Goal: Task Accomplishment & Management: Manage account settings

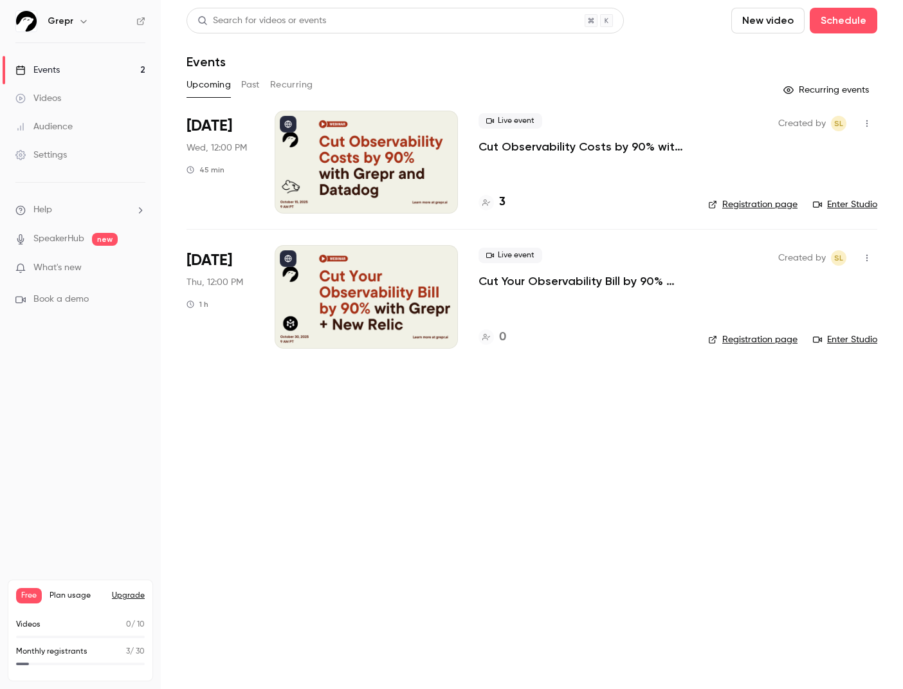
click at [426, 284] on div at bounding box center [366, 296] width 183 height 103
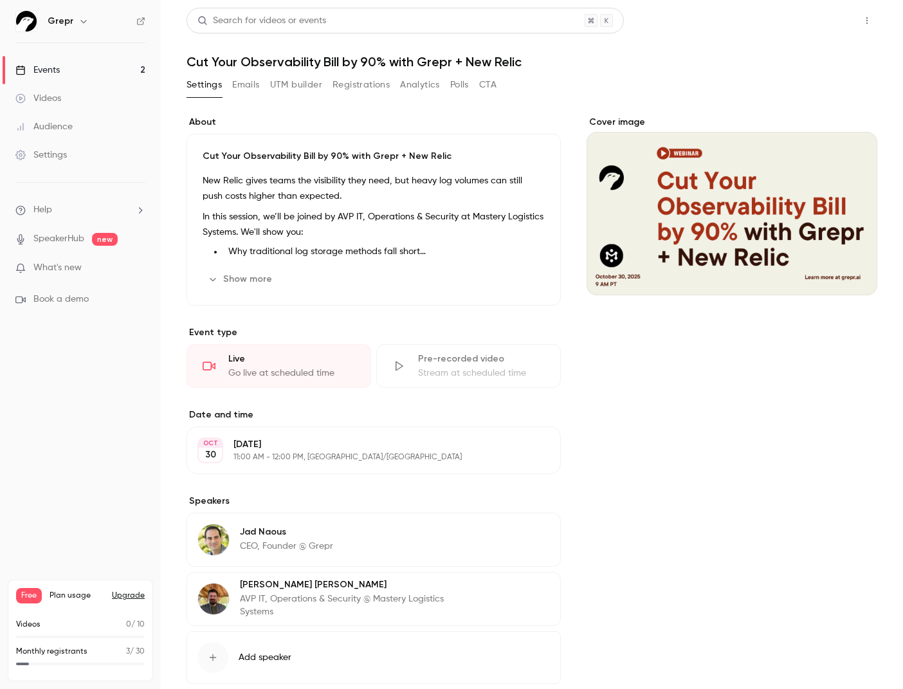
click at [834, 18] on button "Share" at bounding box center [820, 21] width 51 height 26
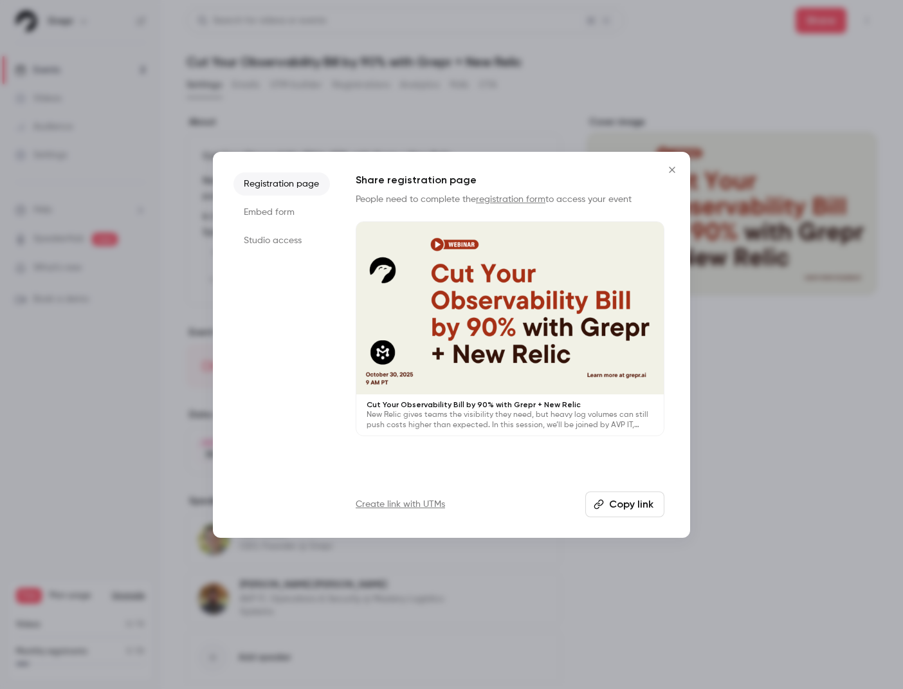
click at [614, 499] on button "Copy link" at bounding box center [624, 504] width 79 height 26
click at [516, 197] on link "registration form" at bounding box center [510, 199] width 69 height 9
click at [672, 169] on icon "Close" at bounding box center [672, 170] width 6 height 6
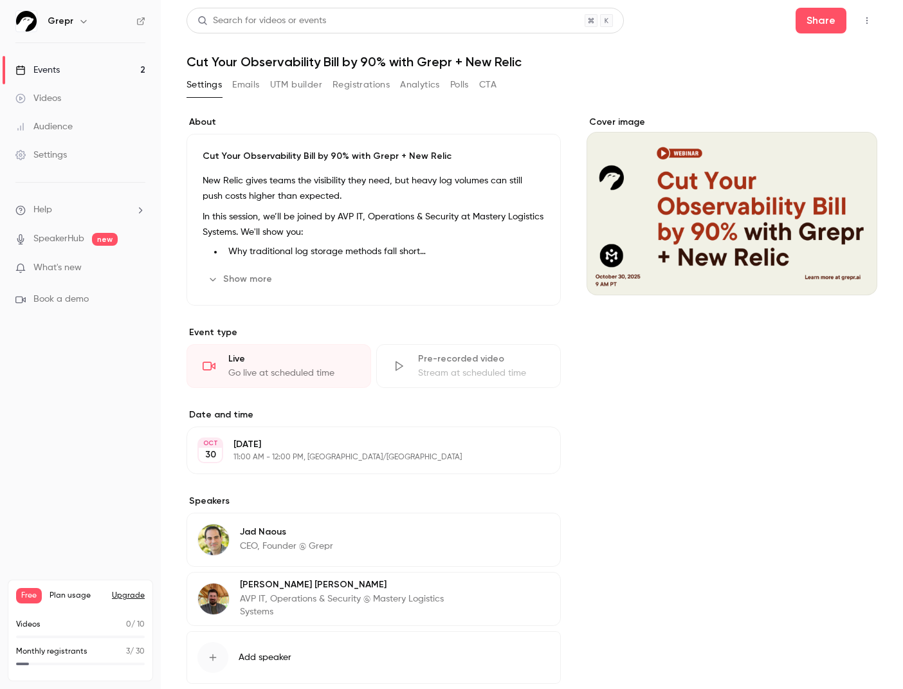
click at [368, 85] on button "Registrations" at bounding box center [360, 85] width 57 height 21
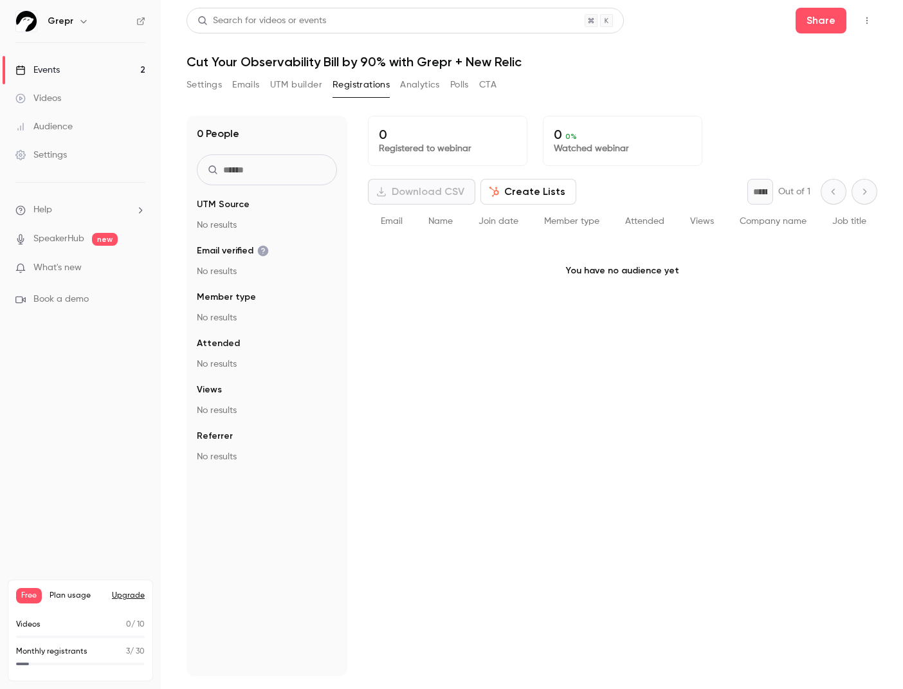
click at [242, 87] on button "Emails" at bounding box center [245, 85] width 27 height 21
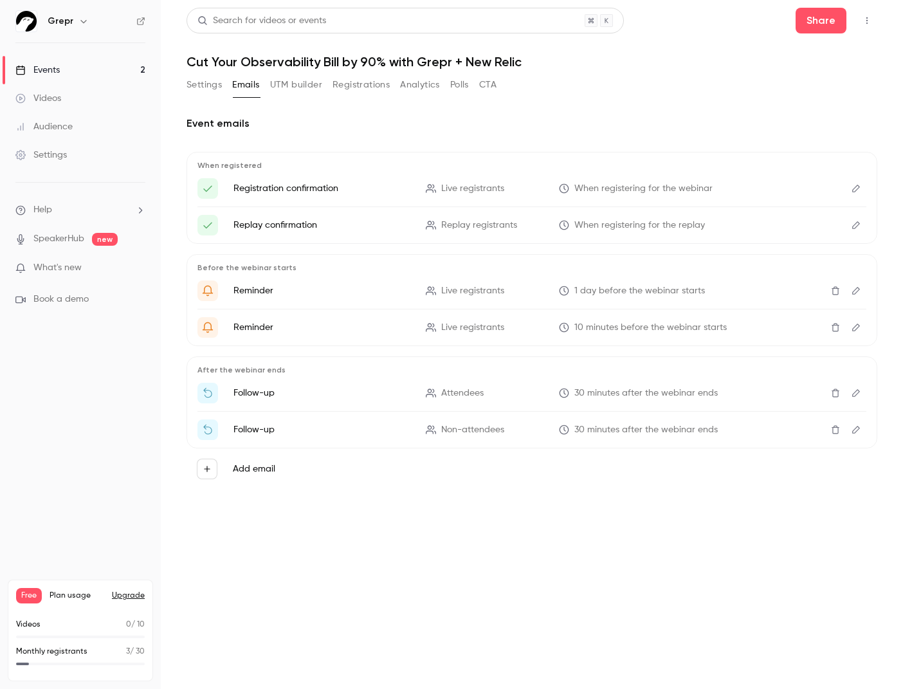
click at [78, 70] on link "Events 2" at bounding box center [80, 70] width 161 height 28
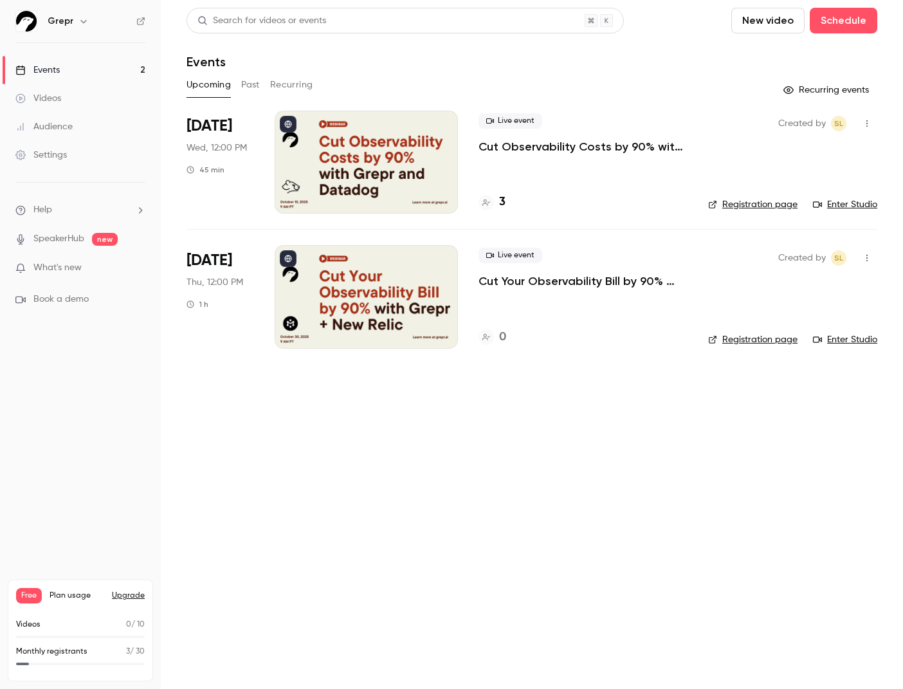
click at [230, 152] on span "Wed, 12:00 PM" at bounding box center [216, 147] width 60 height 13
click at [869, 120] on icon "button" at bounding box center [867, 123] width 10 height 9
click at [651, 173] on div at bounding box center [451, 344] width 903 height 689
click at [430, 159] on div at bounding box center [366, 162] width 183 height 103
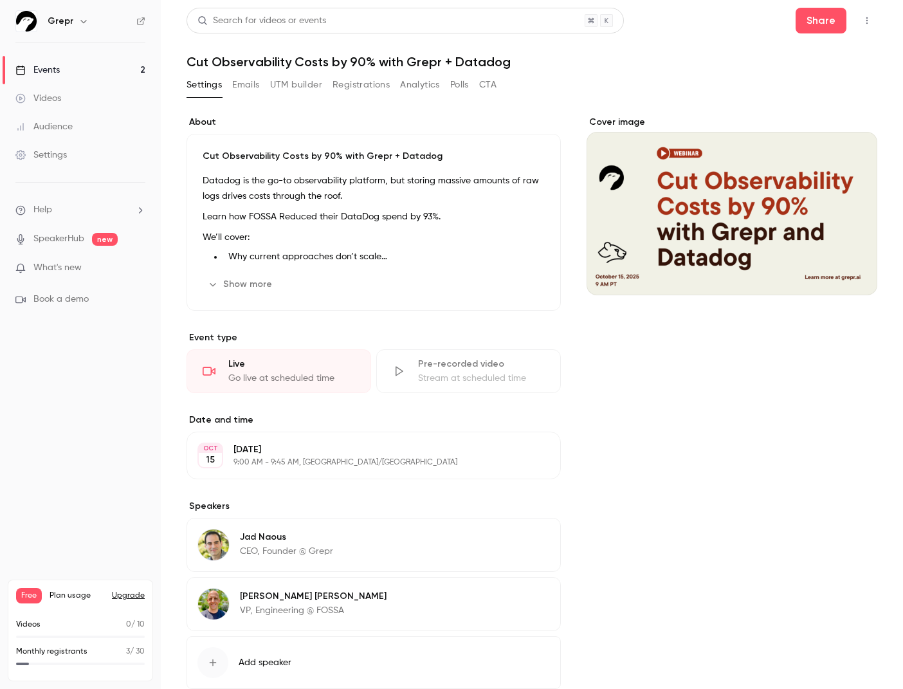
click at [870, 21] on icon "button" at bounding box center [867, 20] width 10 height 9
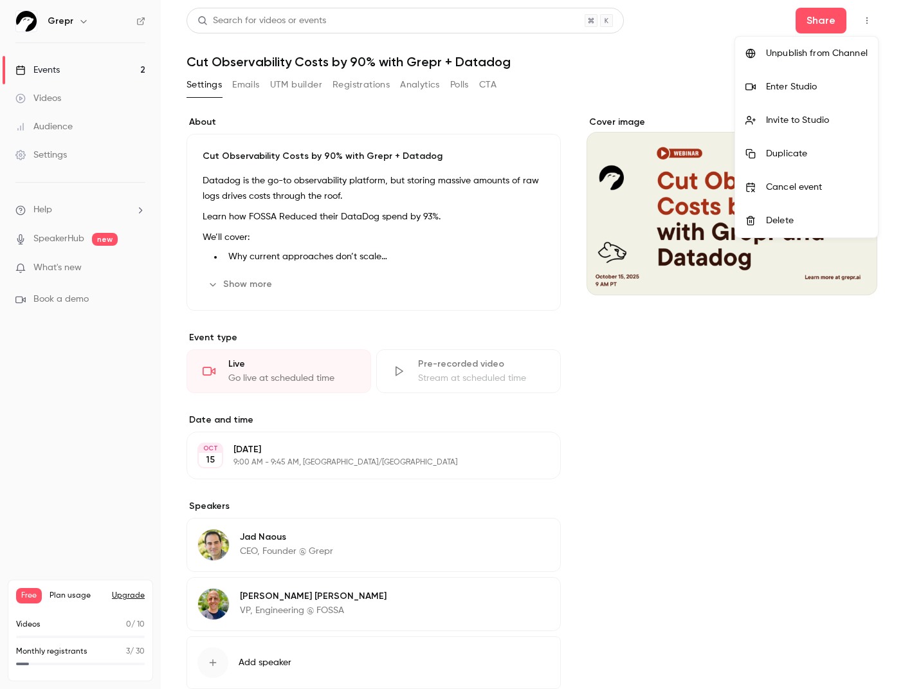
click at [805, 84] on div "Enter Studio" at bounding box center [817, 86] width 102 height 13
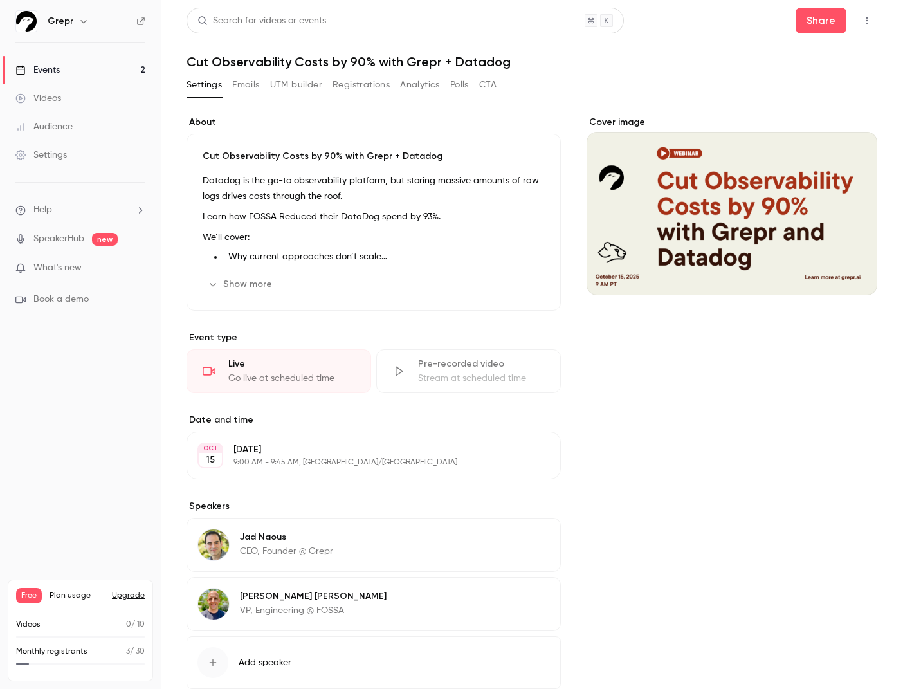
click at [399, 328] on div "**********" at bounding box center [373, 423] width 374 height 614
click at [518, 456] on icon "button" at bounding box center [514, 455] width 10 height 10
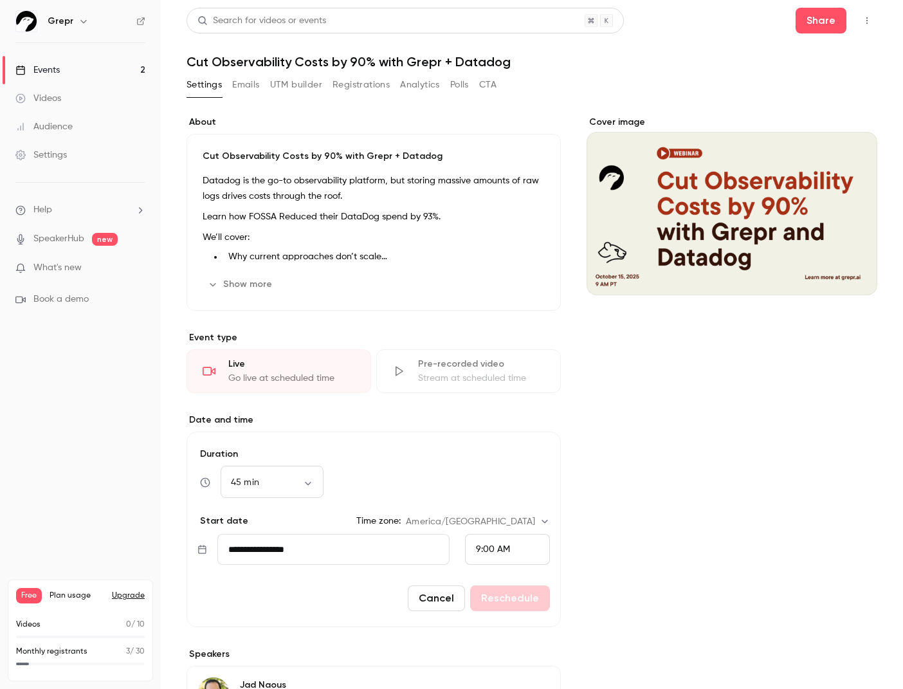
click at [302, 548] on input "**********" at bounding box center [333, 549] width 232 height 31
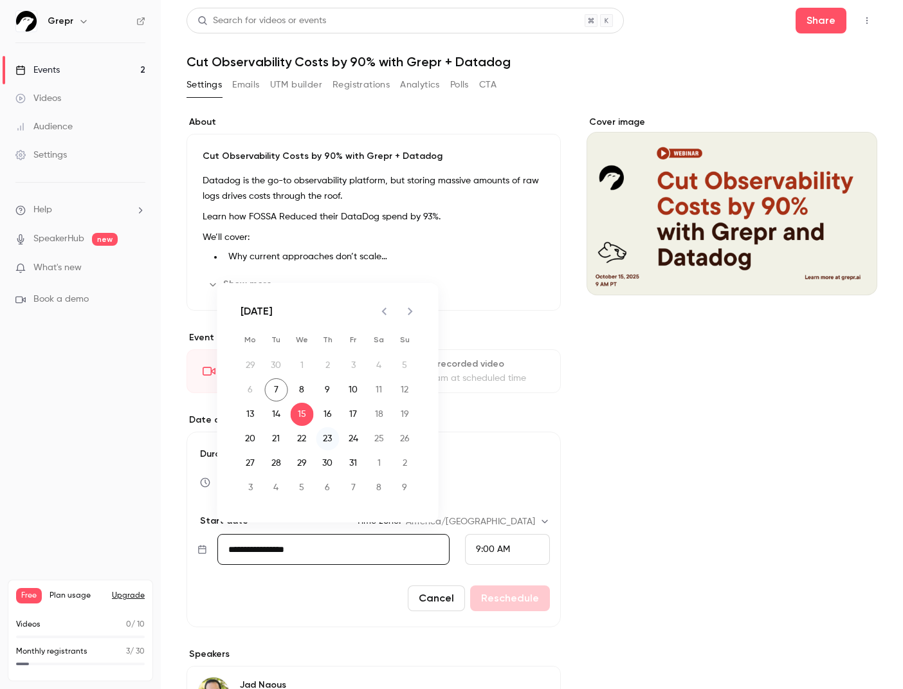
click at [328, 439] on button "23" at bounding box center [327, 438] width 23 height 23
type input "**********"
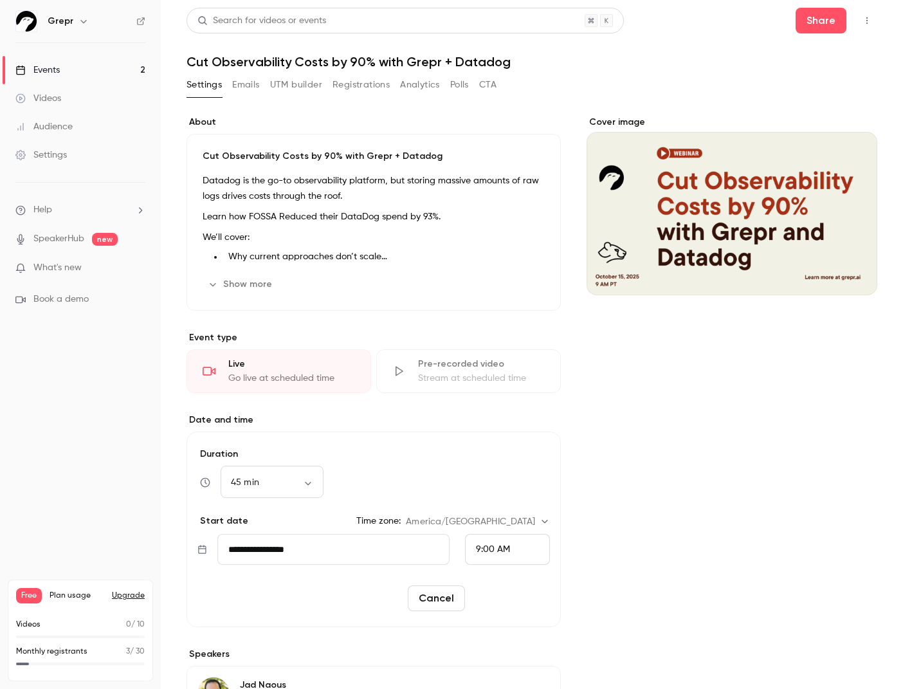
click at [513, 597] on button "Reschedule" at bounding box center [510, 598] width 80 height 26
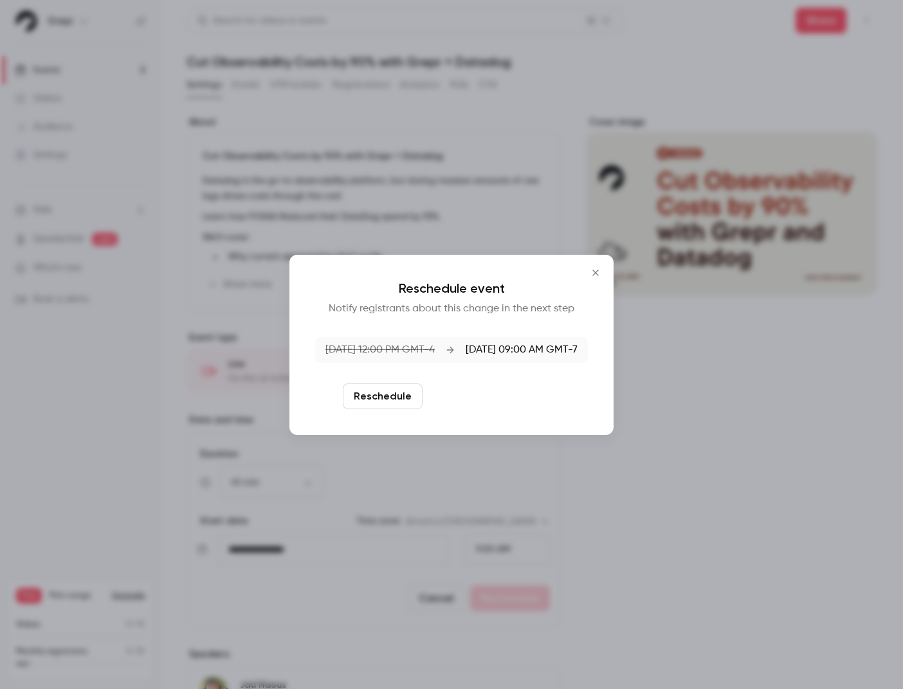
click at [514, 404] on button "Reschedule and notify" at bounding box center [494, 396] width 133 height 26
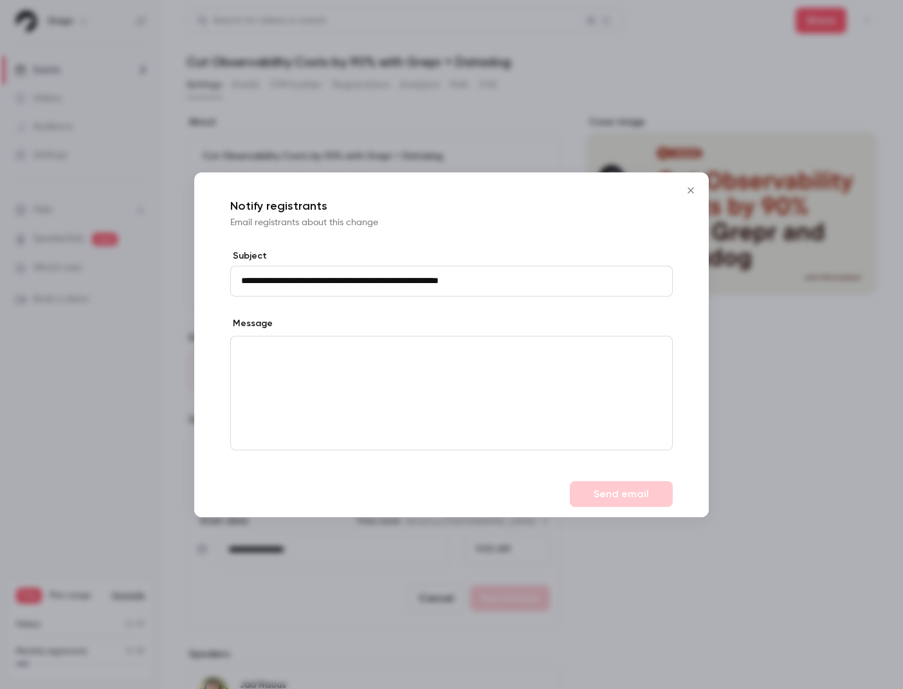
type input "**********"
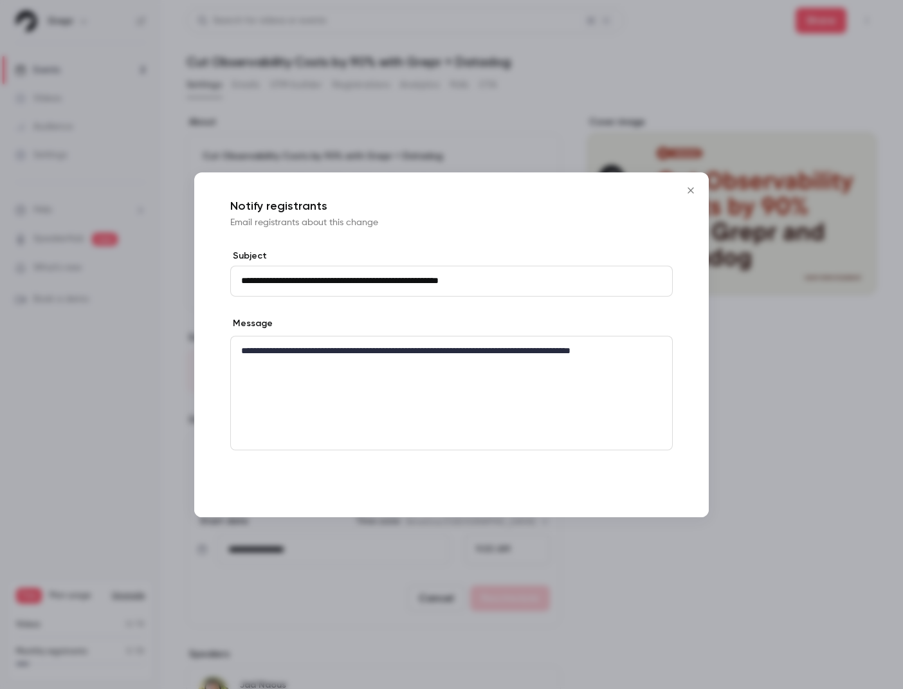
click at [609, 493] on button "Send email" at bounding box center [621, 494] width 103 height 26
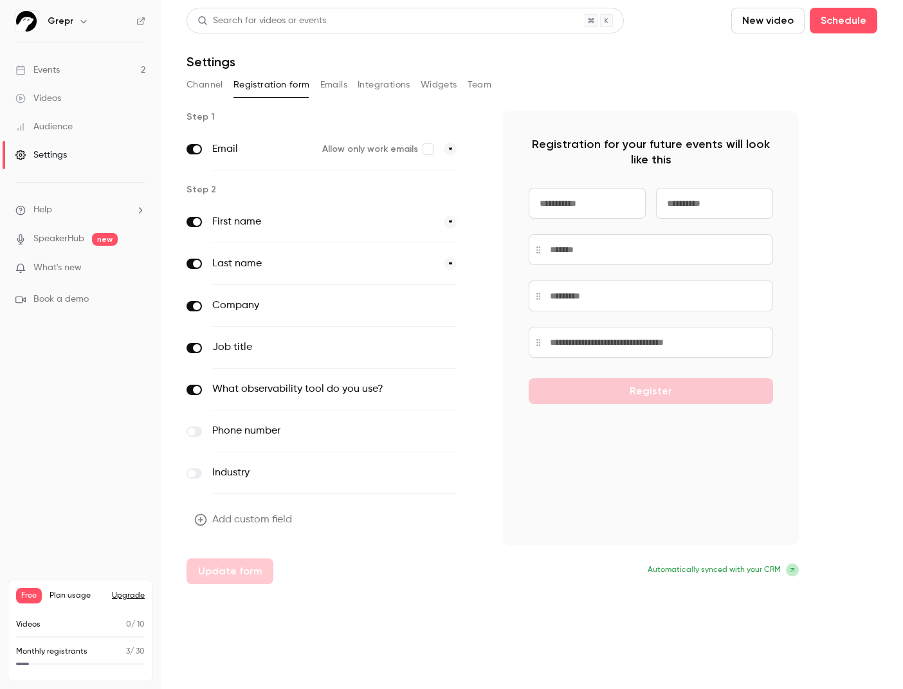
click at [199, 516] on icon "button" at bounding box center [200, 519] width 13 height 13
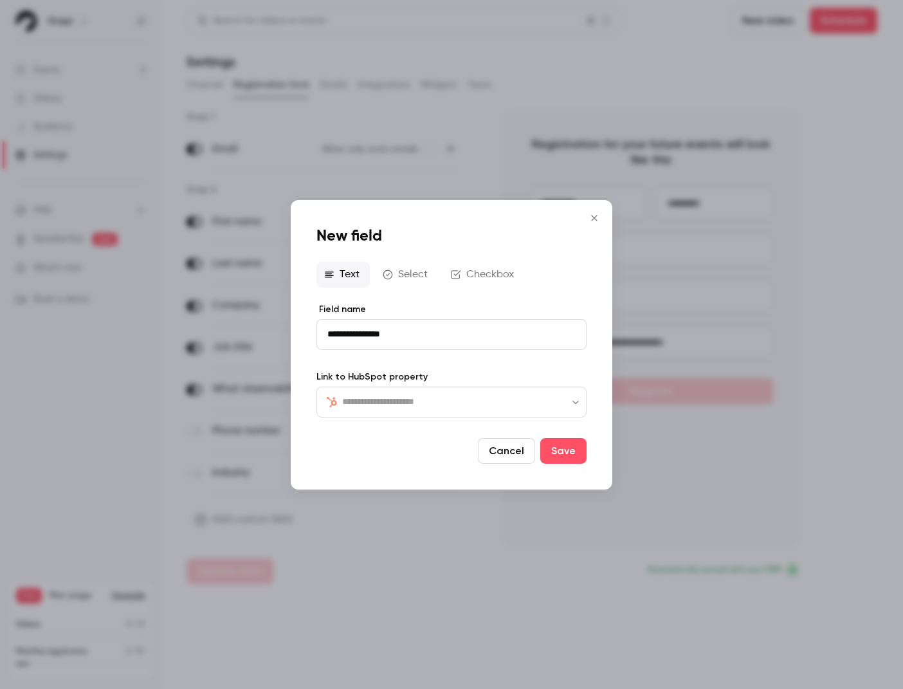
type input "**********"
click at [412, 408] on input "text" at bounding box center [459, 400] width 234 height 15
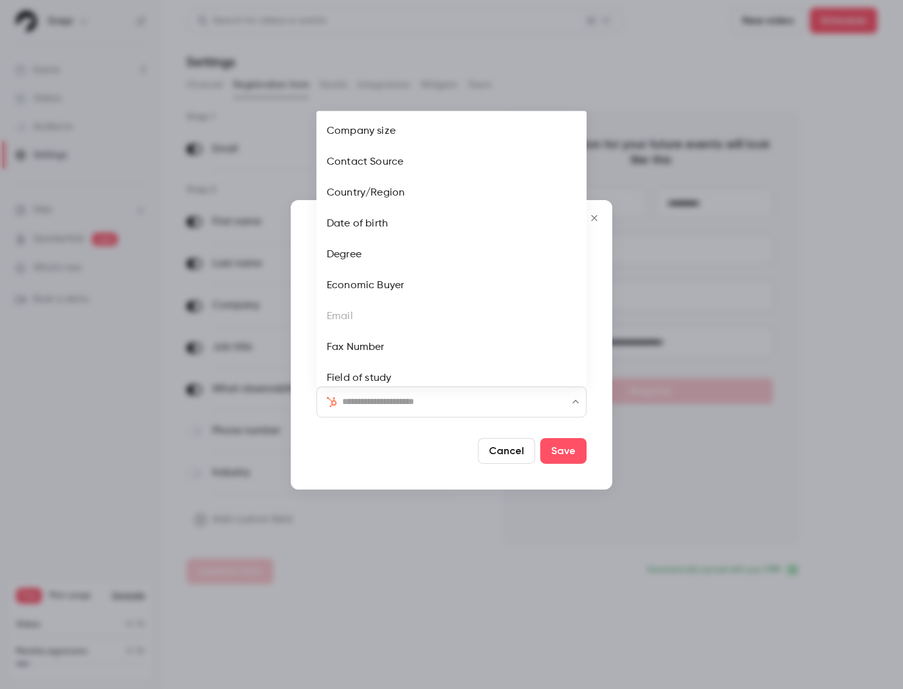
scroll to position [179, 0]
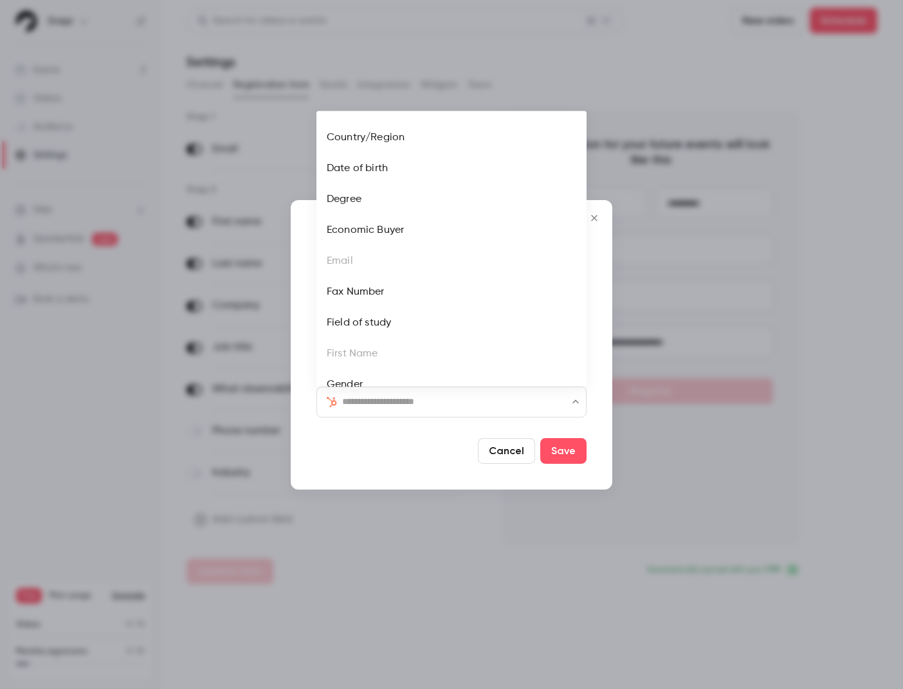
click at [505, 454] on button "Cancel" at bounding box center [506, 451] width 57 height 26
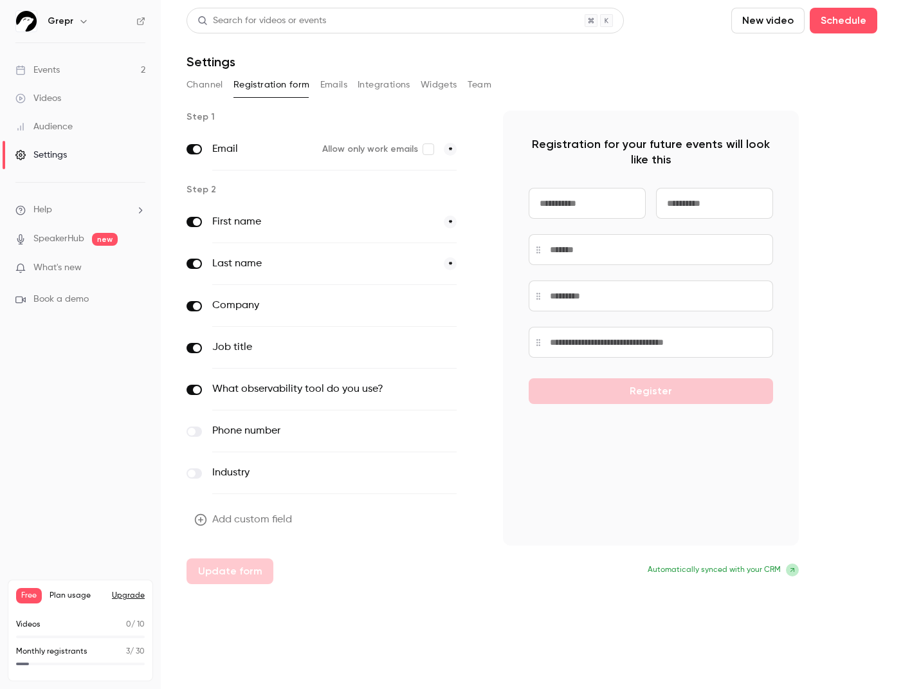
click at [203, 518] on icon "button" at bounding box center [200, 519] width 13 height 13
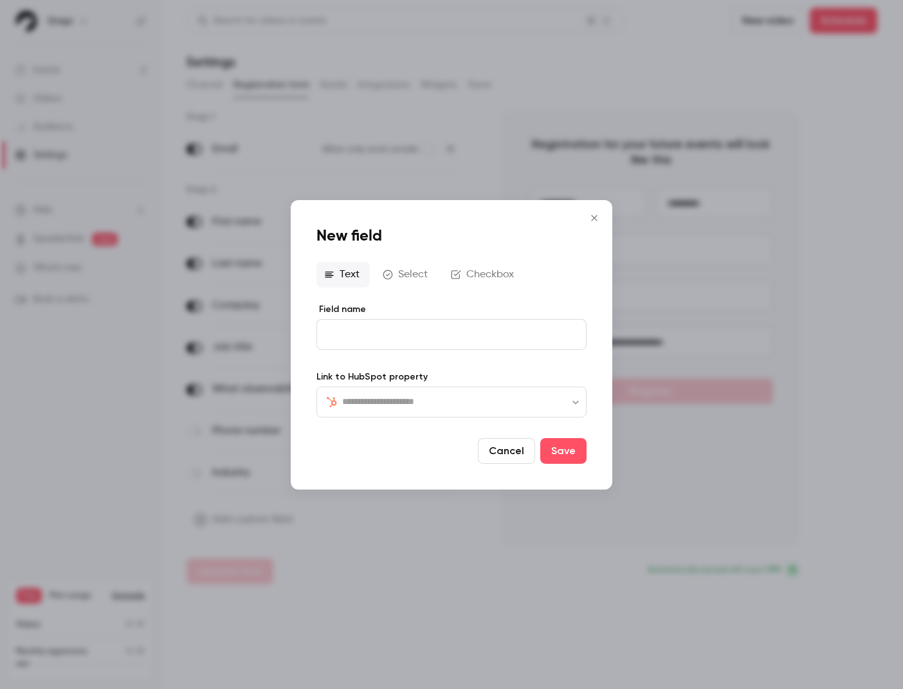
click at [509, 457] on button "Cancel" at bounding box center [506, 451] width 57 height 26
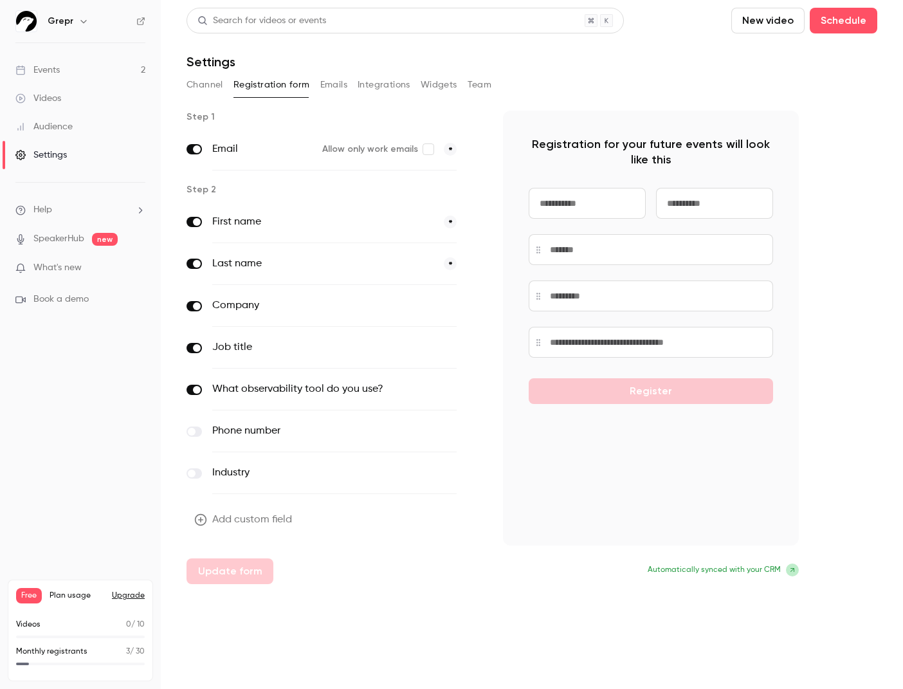
click at [197, 525] on icon "button" at bounding box center [200, 519] width 13 height 13
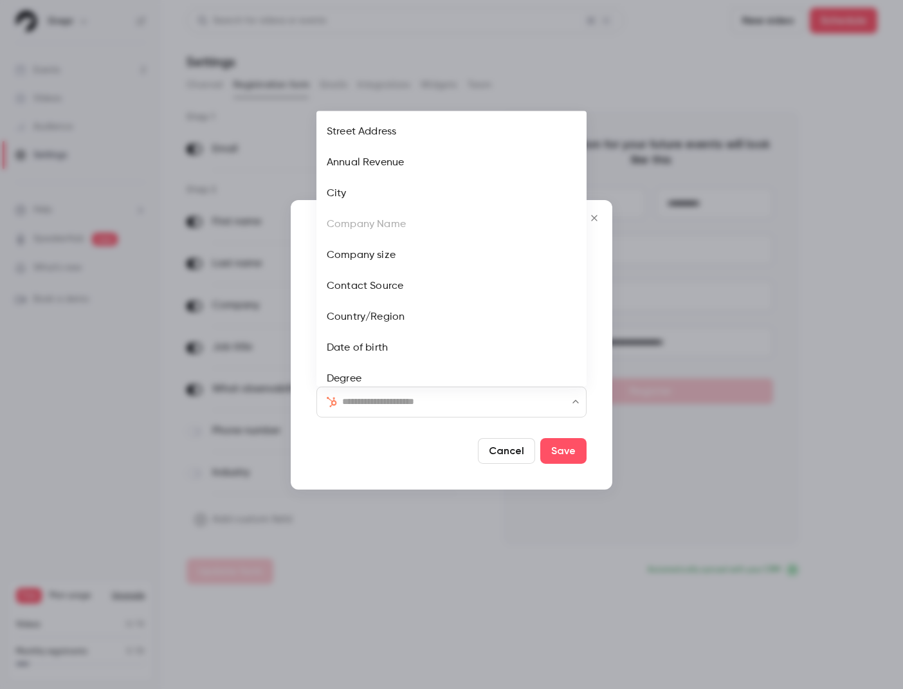
click at [395, 399] on input "text" at bounding box center [459, 400] width 234 height 15
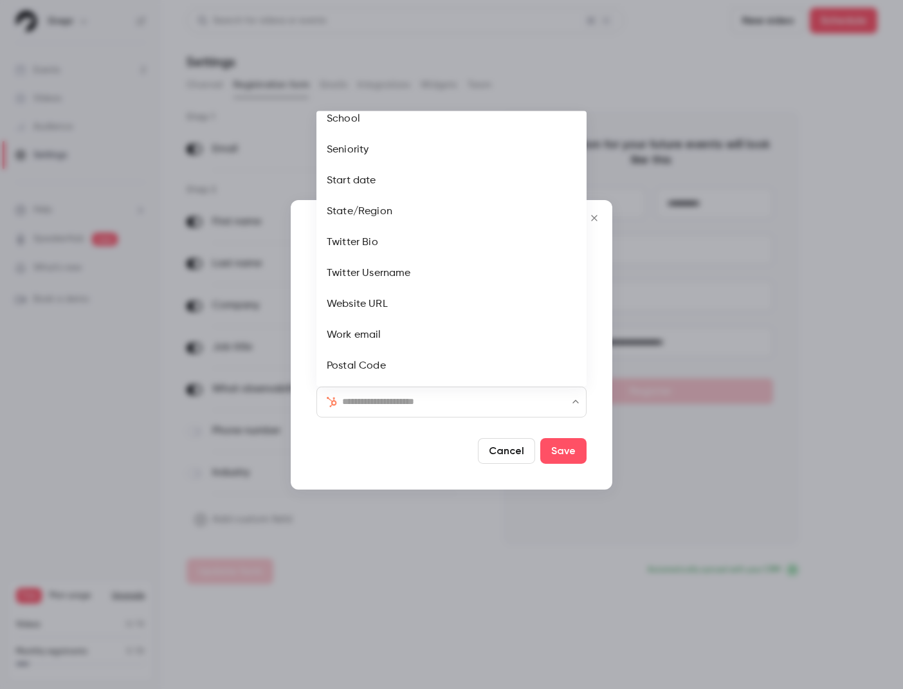
click at [504, 458] on button "Cancel" at bounding box center [506, 451] width 57 height 26
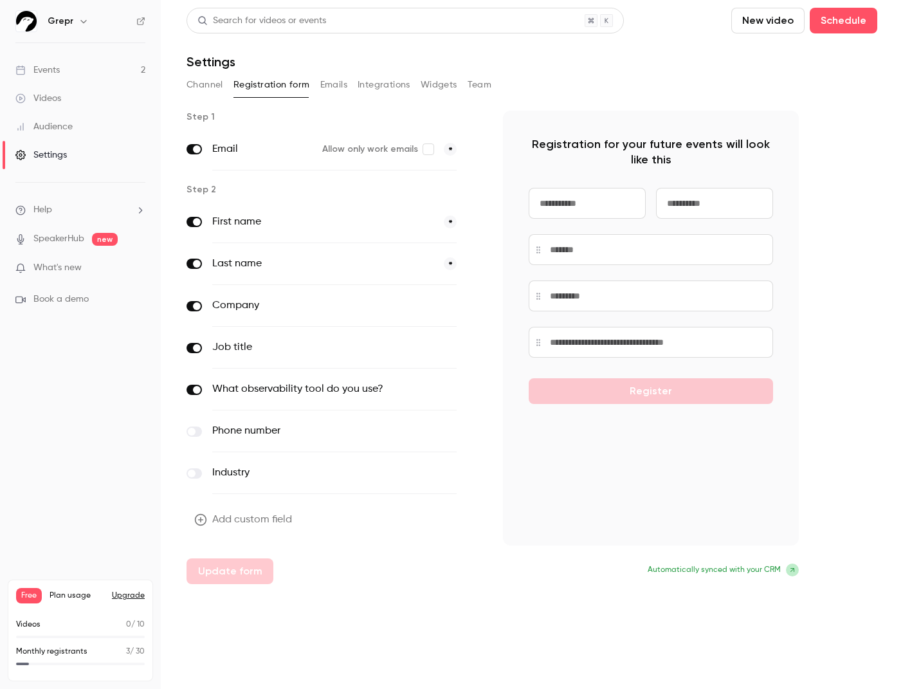
click at [201, 516] on icon "button" at bounding box center [200, 519] width 13 height 13
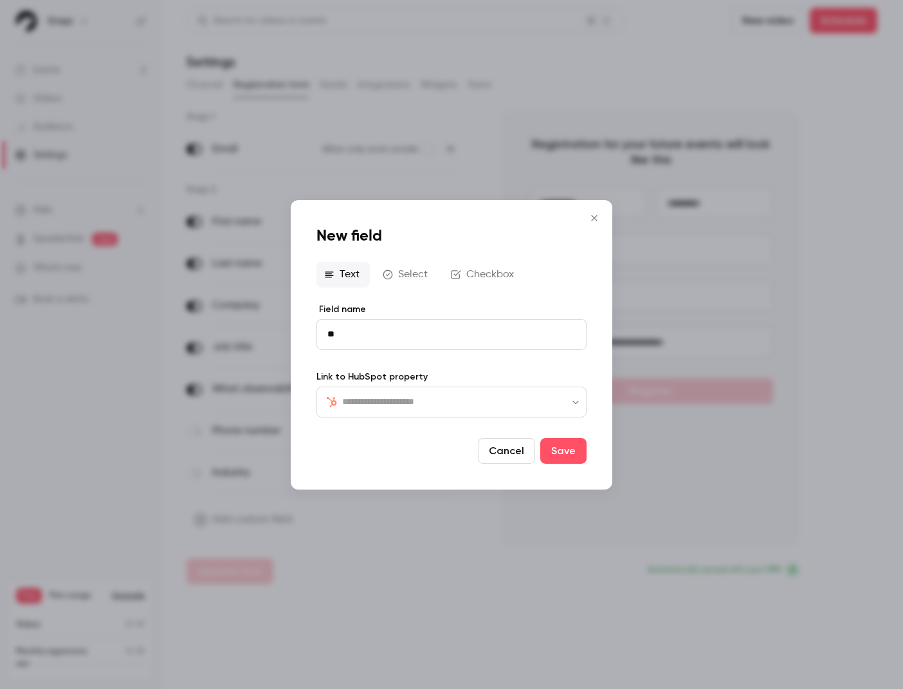
type input "*"
type input "**********"
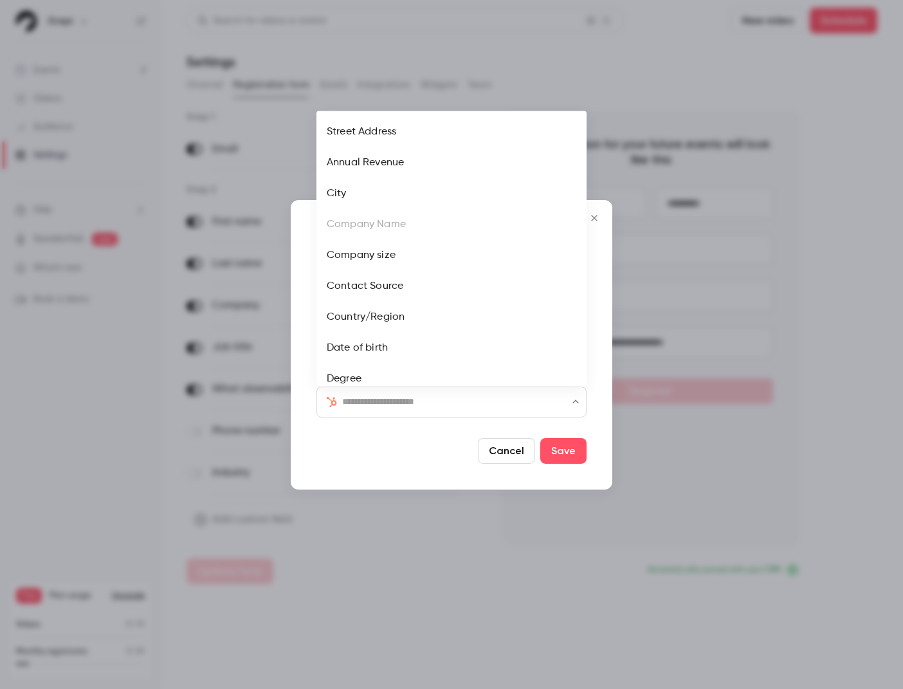
click at [426, 408] on input "text" at bounding box center [459, 400] width 234 height 15
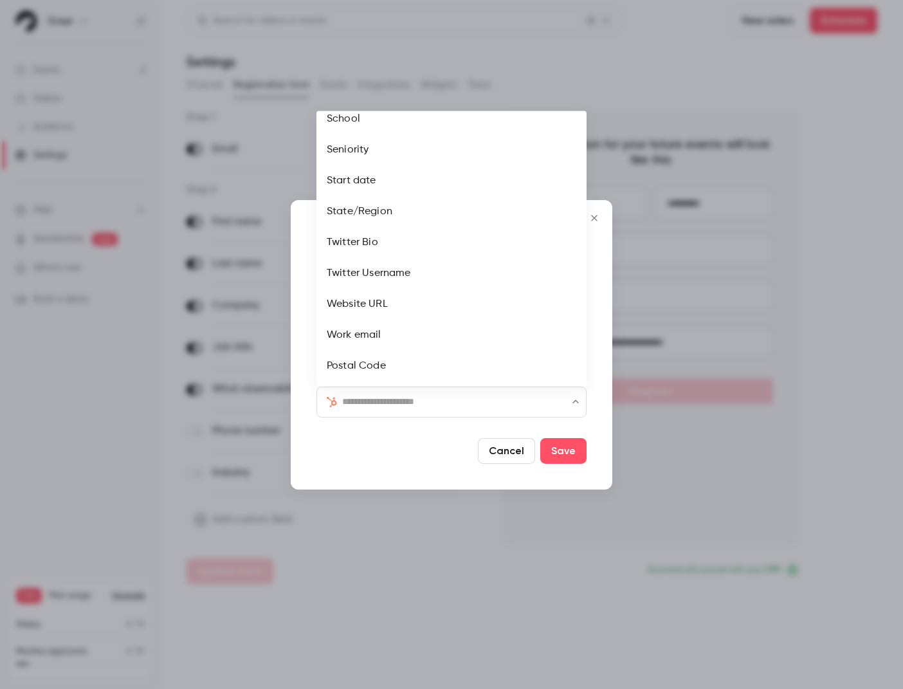
click at [504, 451] on button "Cancel" at bounding box center [506, 451] width 57 height 26
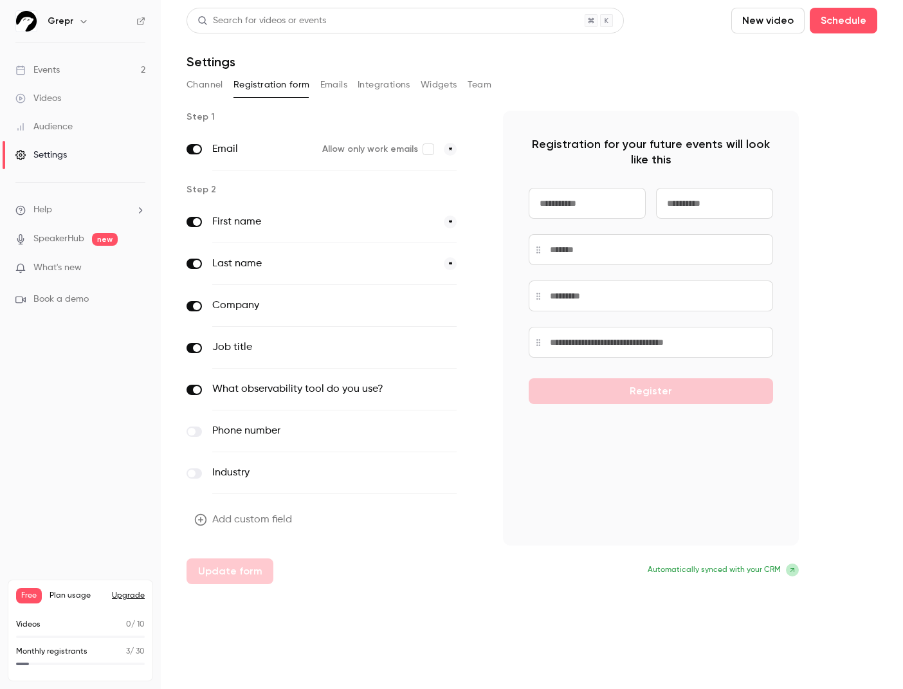
click at [199, 521] on icon "button" at bounding box center [200, 519] width 13 height 13
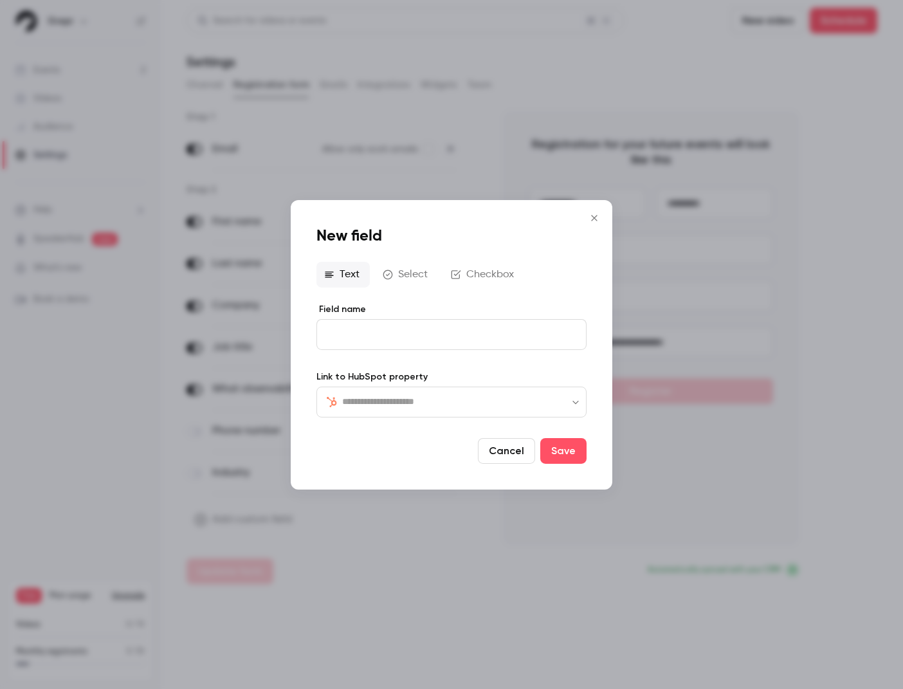
click at [409, 398] on input "text" at bounding box center [459, 400] width 234 height 15
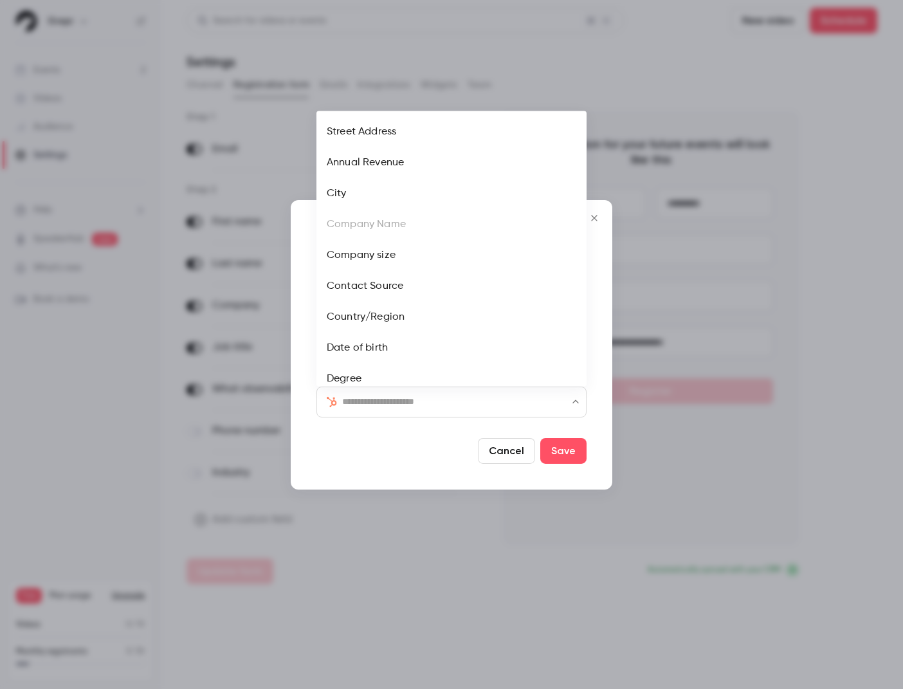
click at [512, 457] on button "Cancel" at bounding box center [506, 451] width 57 height 26
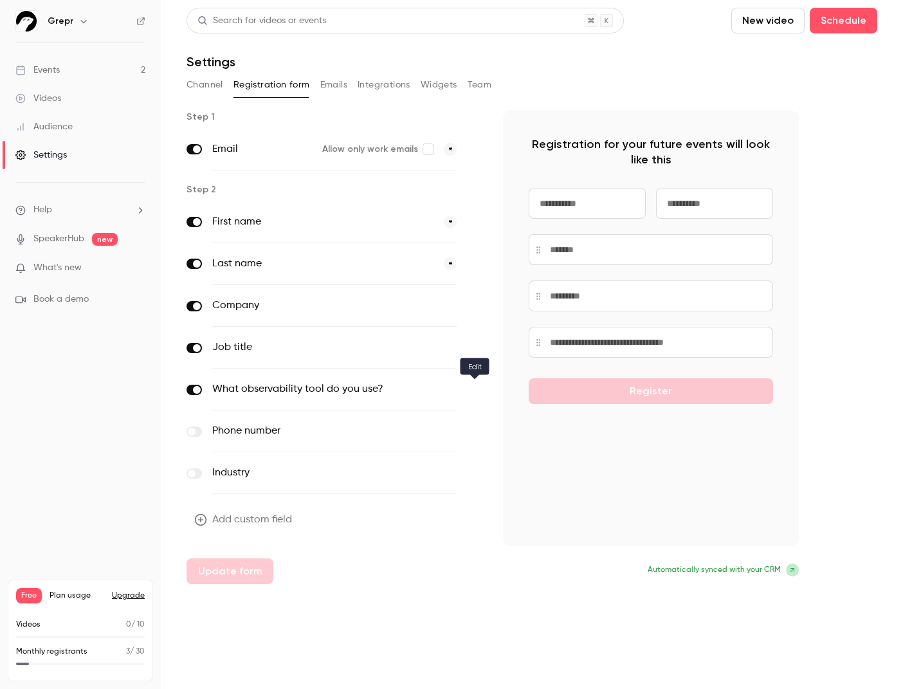
click at [475, 390] on icon "button" at bounding box center [474, 389] width 6 height 6
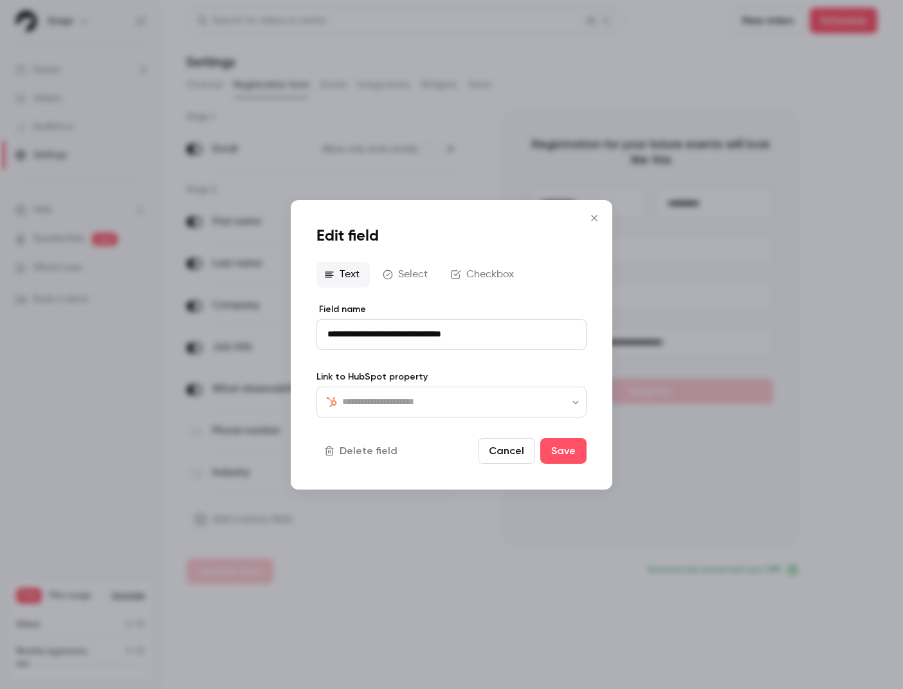
click at [595, 218] on icon "Close" at bounding box center [594, 218] width 6 height 6
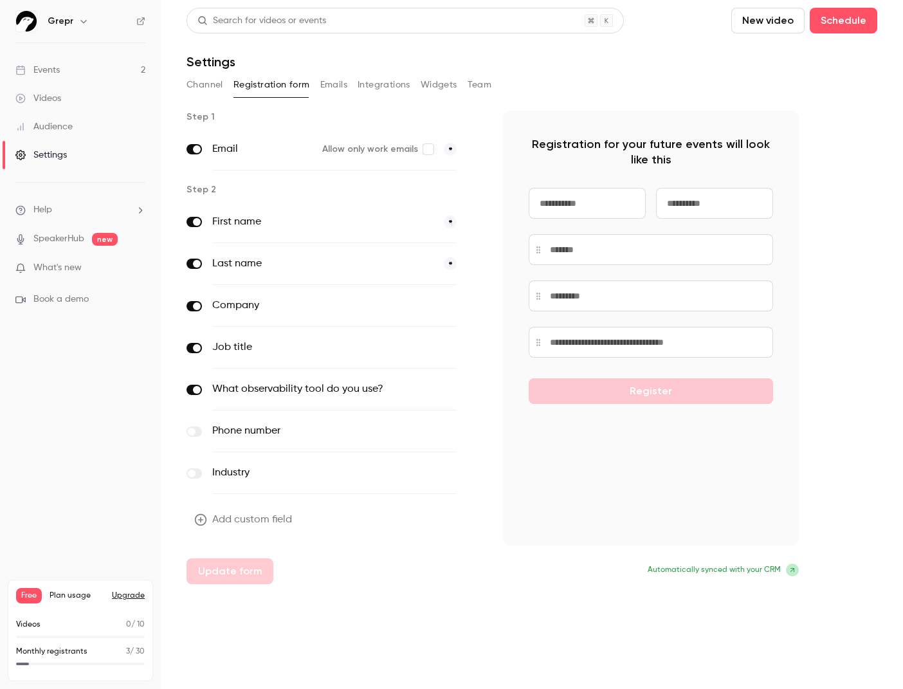
click at [203, 521] on icon "button" at bounding box center [200, 519] width 13 height 13
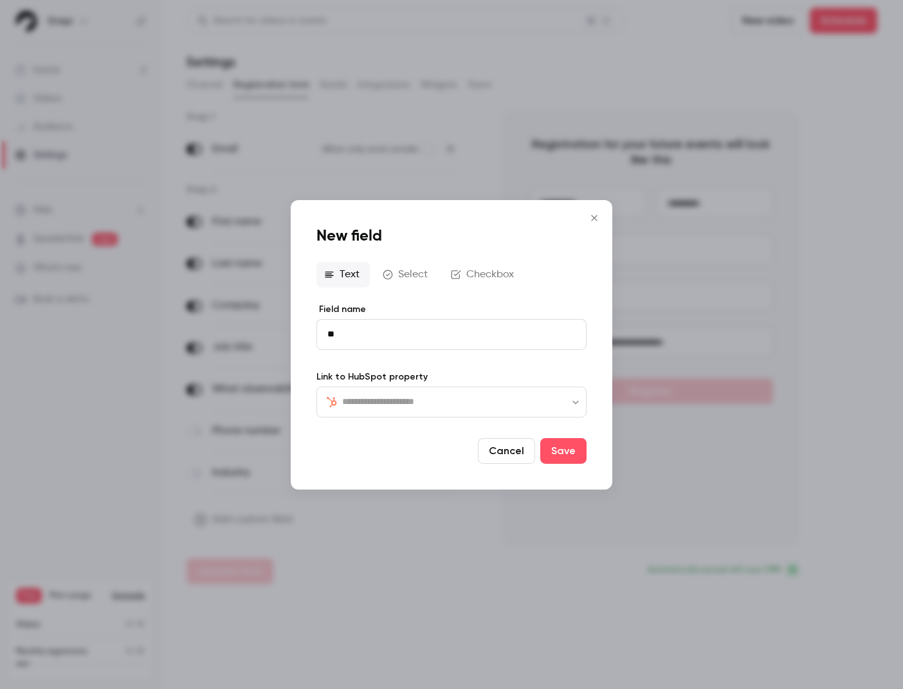
type input "*"
type input "**********"
click at [563, 454] on button "Save" at bounding box center [563, 451] width 46 height 26
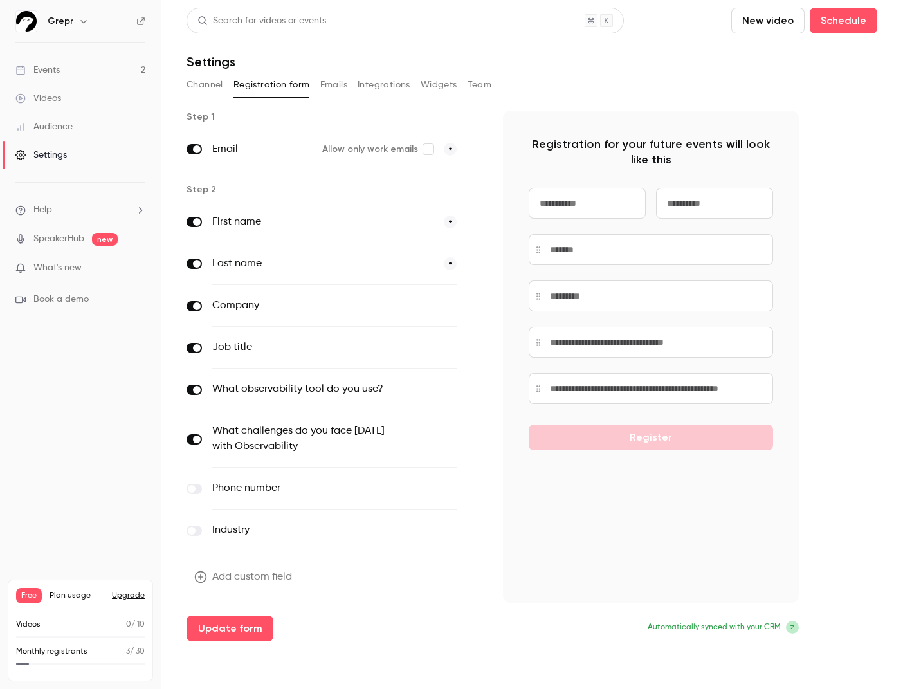
click at [472, 440] on icon "button" at bounding box center [475, 439] width 8 height 8
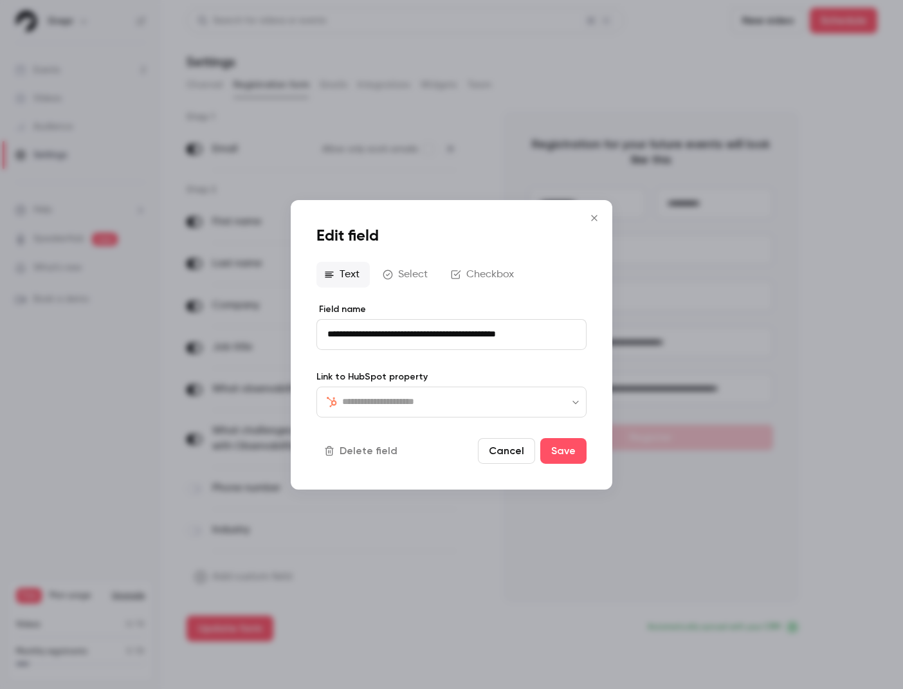
click at [498, 333] on input "**********" at bounding box center [451, 333] width 270 height 31
drag, startPoint x: 559, startPoint y: 335, endPoint x: 352, endPoint y: 334, distance: 206.4
click at [352, 334] on input "**********" at bounding box center [451, 333] width 270 height 31
type input "*"
click at [327, 333] on input "**********" at bounding box center [451, 333] width 270 height 31
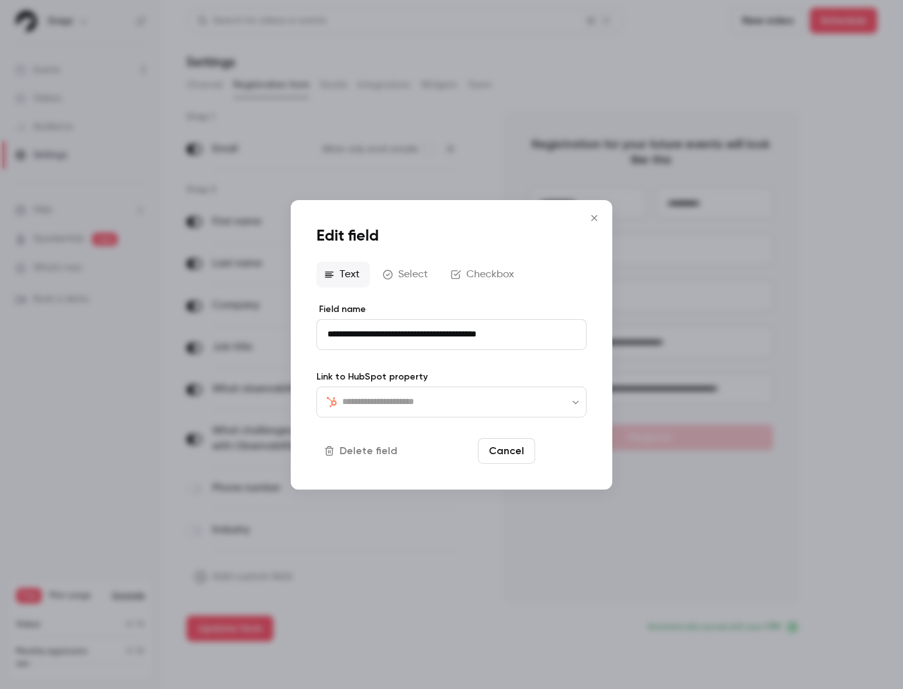
type input "**********"
click at [558, 457] on button "Save" at bounding box center [563, 451] width 46 height 26
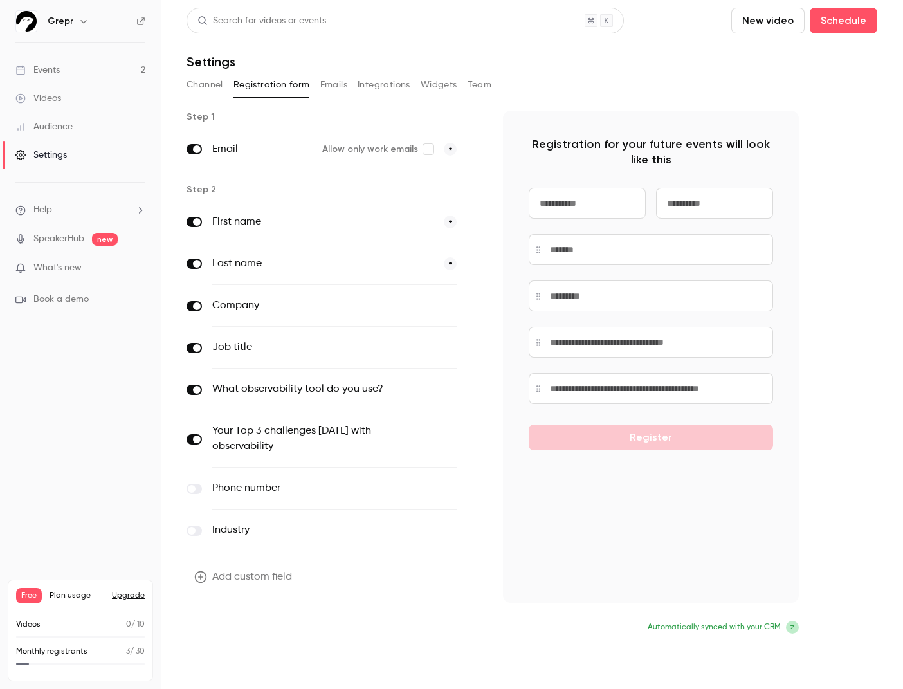
click at [238, 622] on button "Update form" at bounding box center [229, 628] width 87 height 26
